Goal: Information Seeking & Learning: Check status

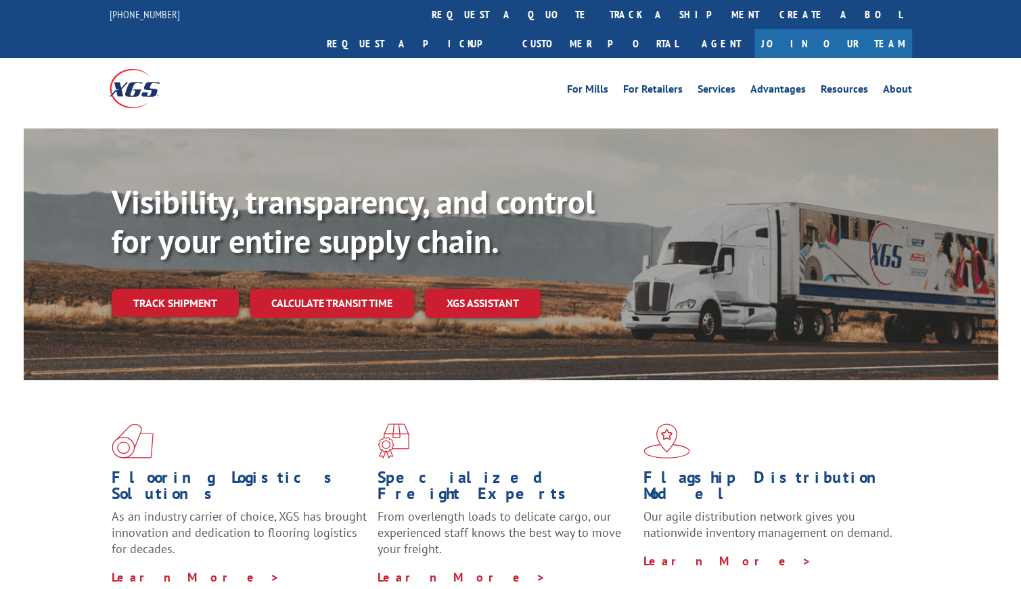
click at [600, 14] on link "track a shipment" at bounding box center [685, 14] width 170 height 29
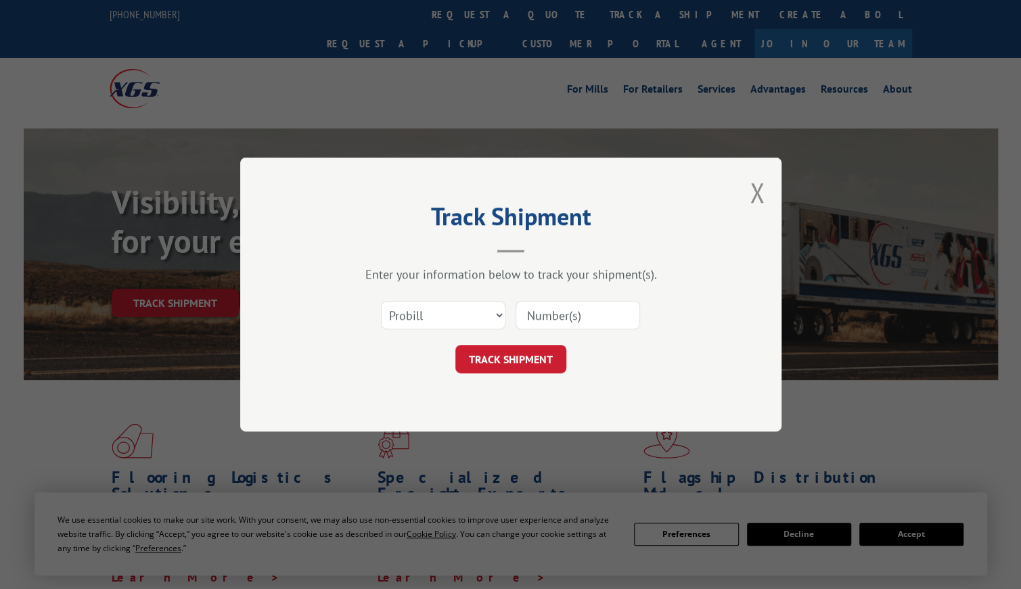
click at [599, 319] on input at bounding box center [578, 315] width 125 height 28
paste input "17690111"
type input "17690111"
click at [514, 357] on button "TRACK SHIPMENT" at bounding box center [510, 359] width 111 height 28
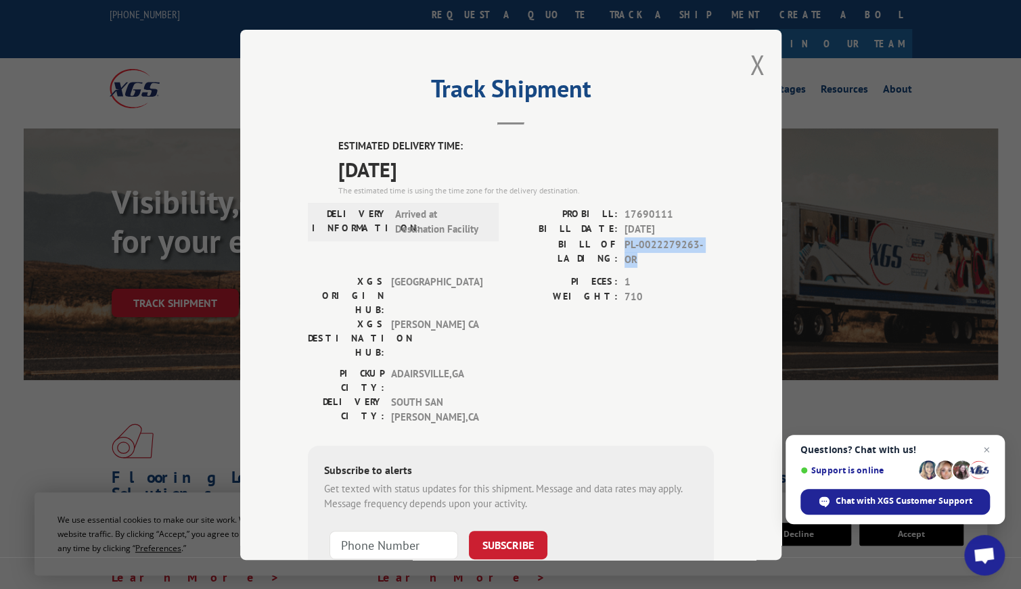
drag, startPoint x: 618, startPoint y: 244, endPoint x: 717, endPoint y: 246, distance: 99.5
click at [717, 246] on div "Track Shipment ESTIMATED DELIVERY TIME: [DATE] The estimated time is using the …" at bounding box center [510, 295] width 541 height 531
click at [668, 290] on span "710" at bounding box center [669, 298] width 89 height 16
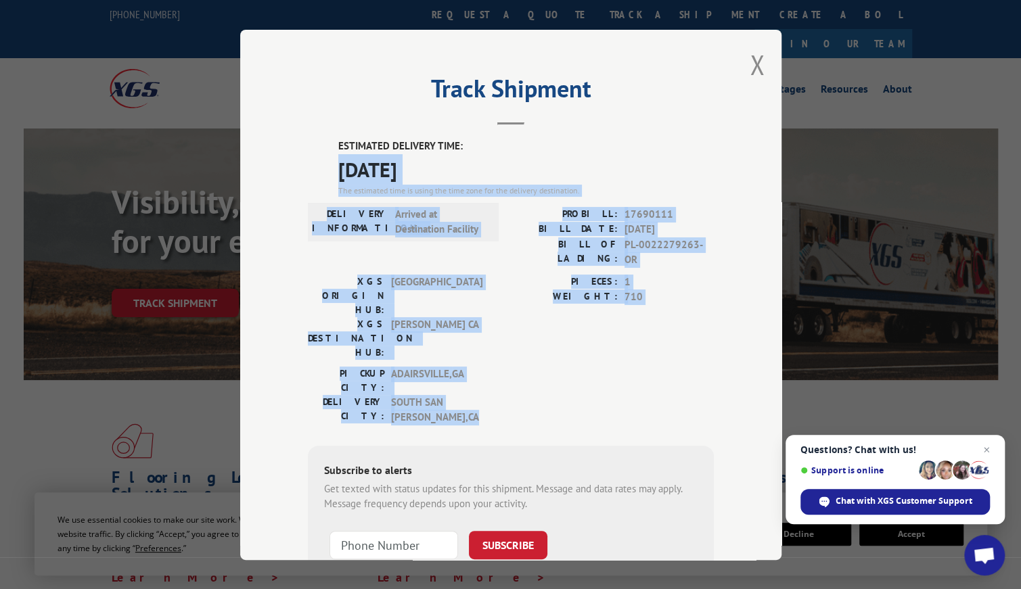
drag, startPoint x: 442, startPoint y: 346, endPoint x: 309, endPoint y: 162, distance: 226.4
click at [309, 162] on div "ESTIMATED DELIVERY TIME: [DATE] The estimated time is using the time zone for t…" at bounding box center [511, 384] width 406 height 491
click at [753, 68] on button "Close modal" at bounding box center [757, 65] width 15 height 36
